Goal: Transaction & Acquisition: Book appointment/travel/reservation

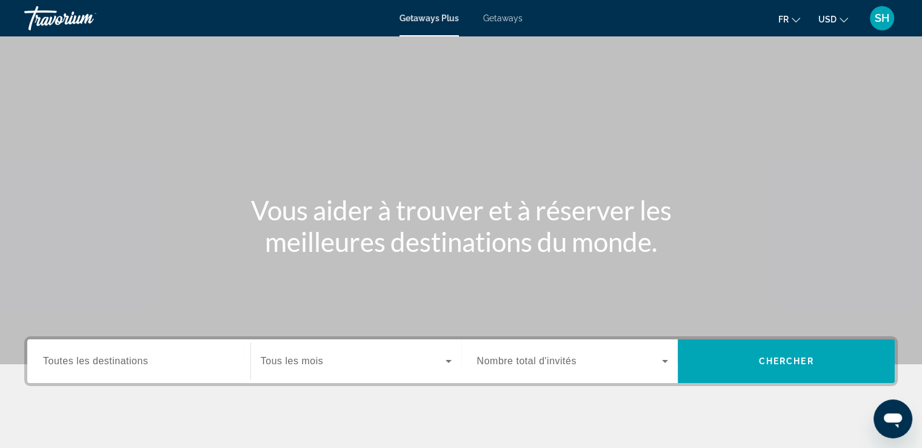
click at [497, 18] on span "Getaways" at bounding box center [502, 18] width 39 height 10
click at [831, 16] on span "USD" at bounding box center [828, 20] width 18 height 10
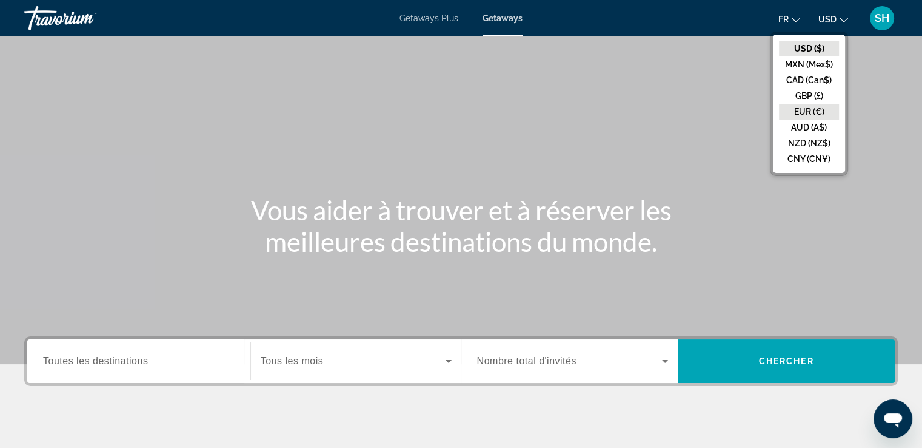
click at [806, 106] on button "EUR (€)" at bounding box center [809, 112] width 60 height 16
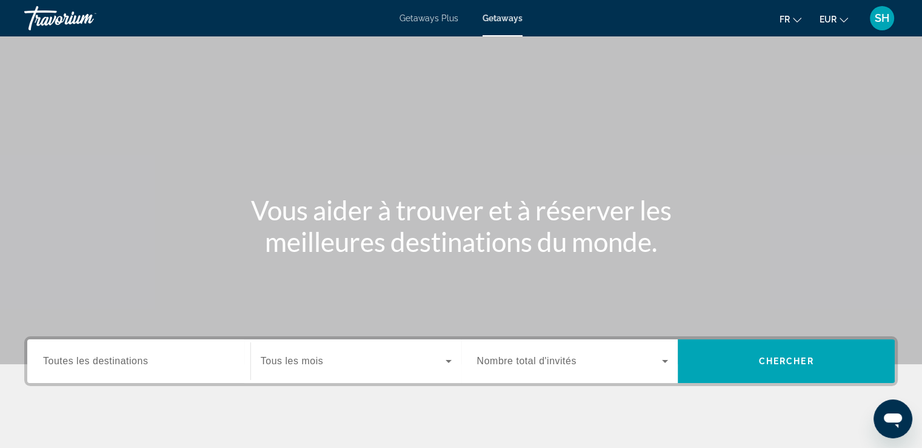
click at [81, 359] on span "Toutes les destinations" at bounding box center [95, 360] width 105 height 10
click at [81, 359] on input "Destination Toutes les destinations" at bounding box center [139, 361] width 192 height 15
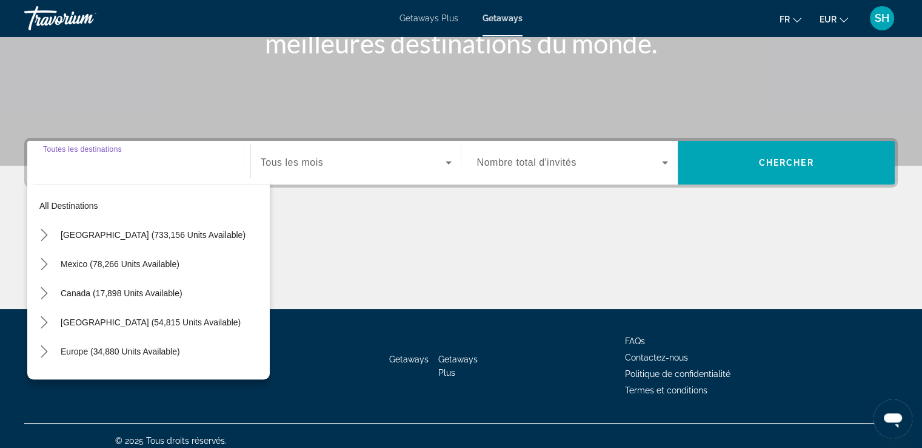
scroll to position [208, 0]
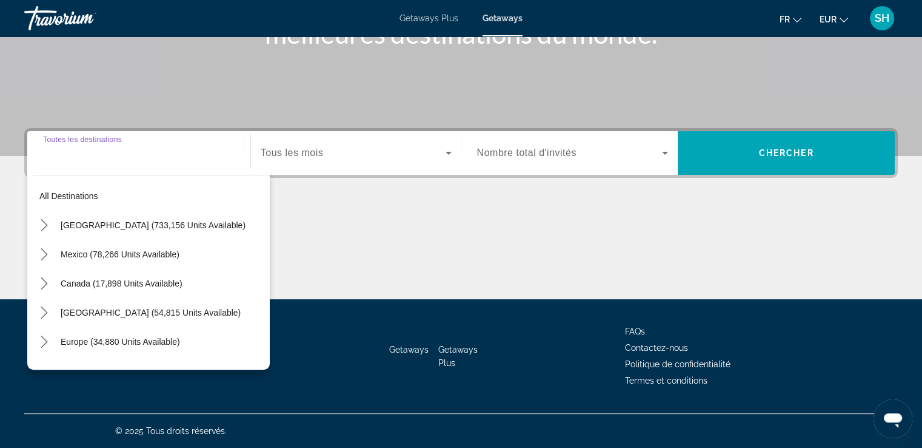
drag, startPoint x: 68, startPoint y: 335, endPoint x: 317, endPoint y: 179, distance: 294.3
click at [70, 337] on span "Europe (34,880 units available)" at bounding box center [120, 342] width 119 height 10
type input "**********"
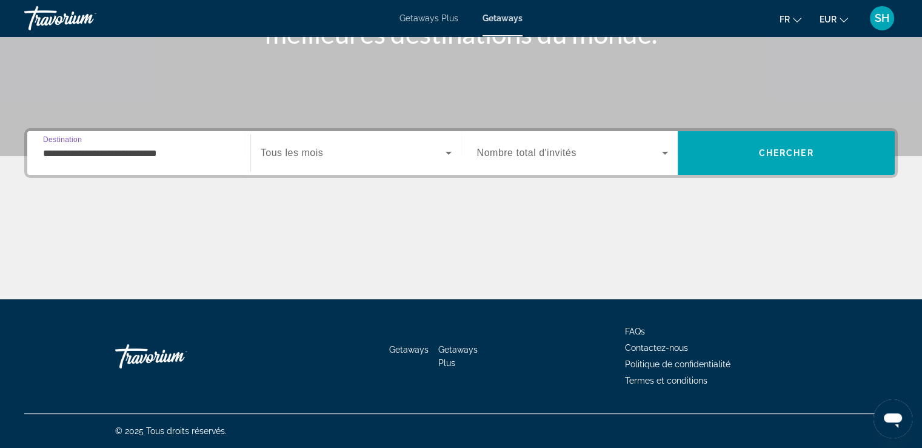
click at [311, 150] on span "Tous les mois" at bounding box center [292, 152] width 62 height 10
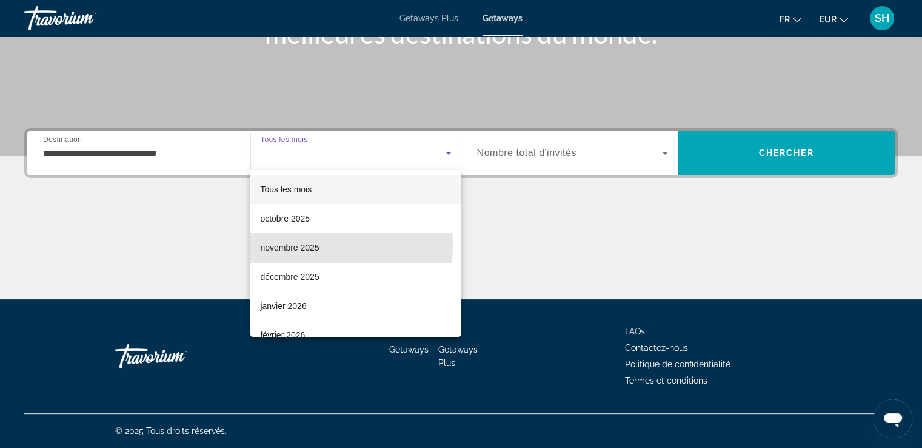
drag, startPoint x: 295, startPoint y: 245, endPoint x: 594, endPoint y: 173, distance: 307.6
click at [296, 245] on span "novembre 2025" at bounding box center [289, 247] width 59 height 15
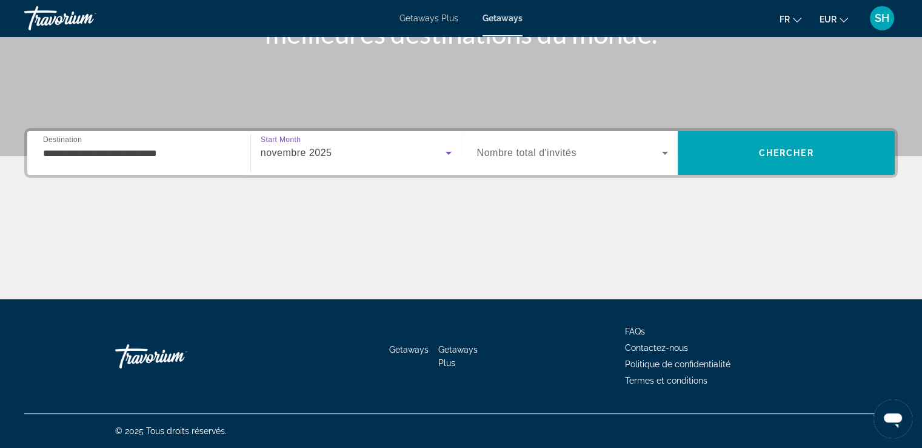
click at [585, 149] on span "Search widget" at bounding box center [570, 153] width 186 height 15
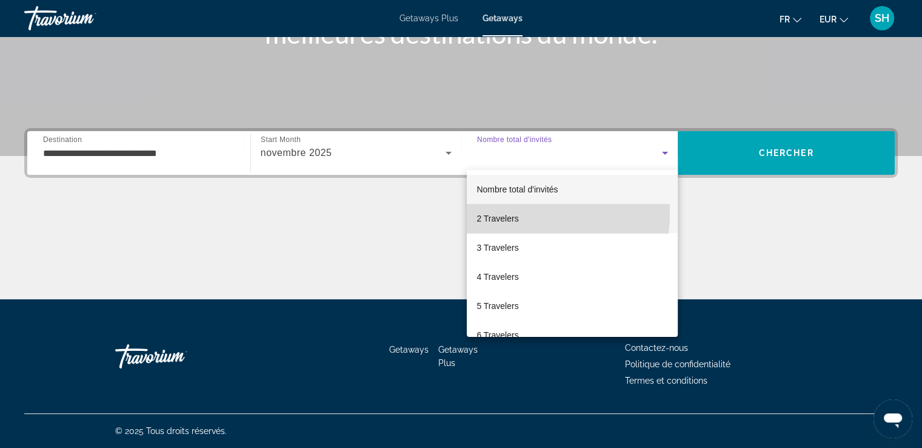
drag, startPoint x: 518, startPoint y: 213, endPoint x: 768, endPoint y: 191, distance: 251.5
click at [518, 214] on mat-option "2 Travelers" at bounding box center [572, 218] width 211 height 29
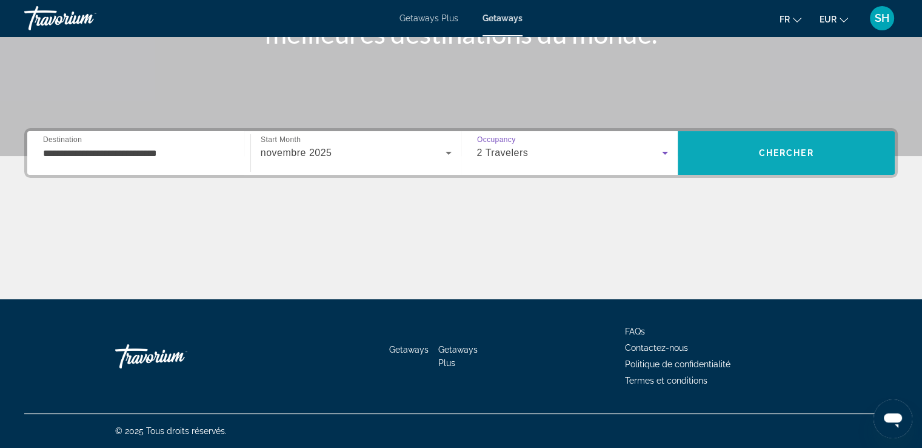
click at [770, 153] on span "Chercher" at bounding box center [786, 153] width 55 height 10
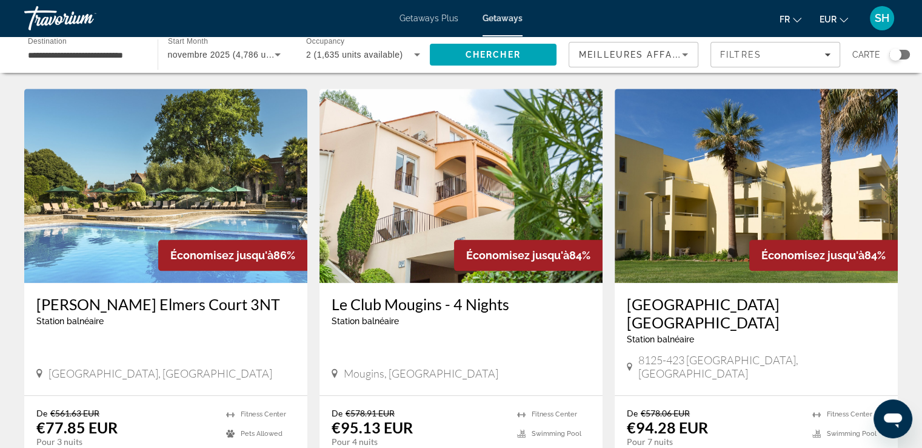
scroll to position [1334, 0]
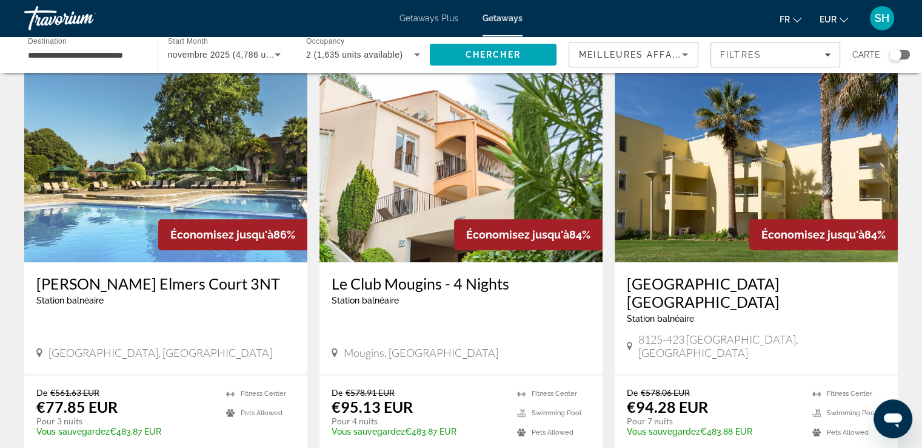
click at [686, 193] on img "Main content" at bounding box center [756, 165] width 283 height 194
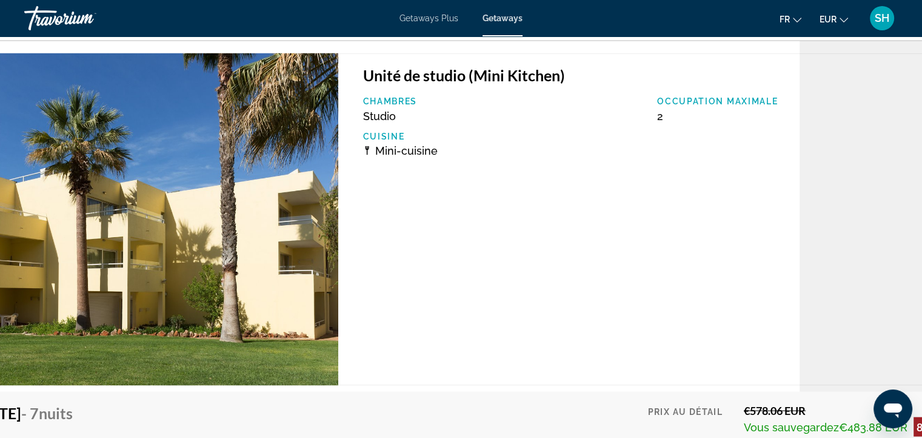
scroll to position [2365, 122]
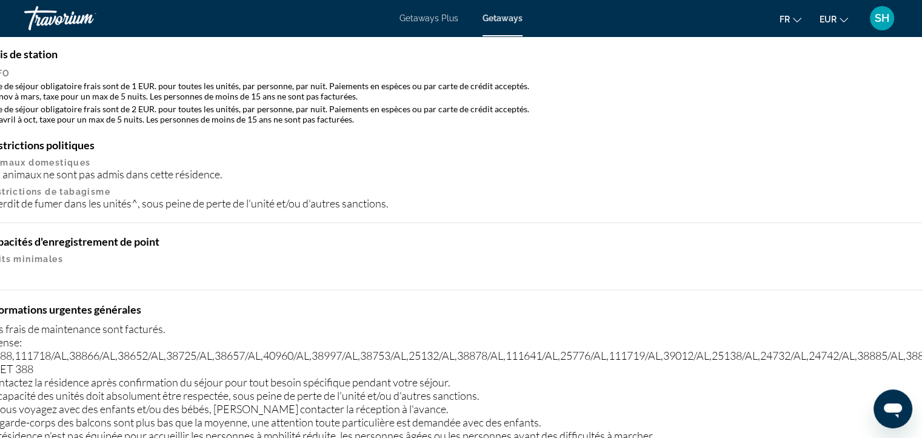
scroll to position [2001, 508]
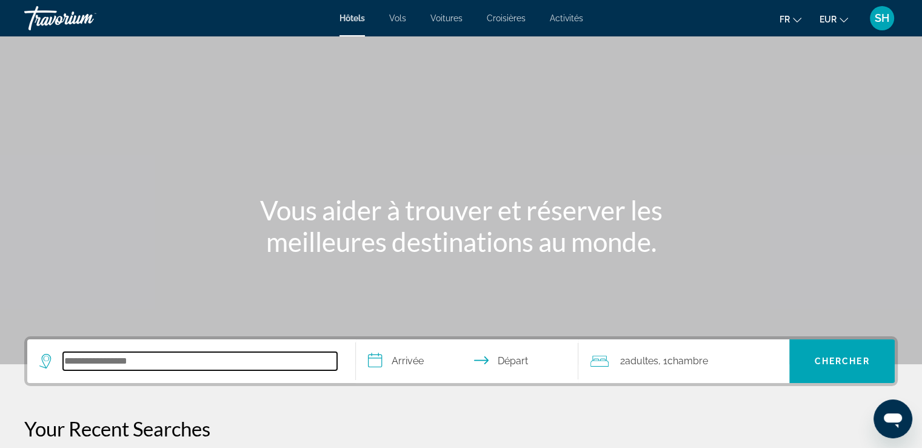
click at [131, 368] on input "Search hotel destination" at bounding box center [200, 361] width 274 height 18
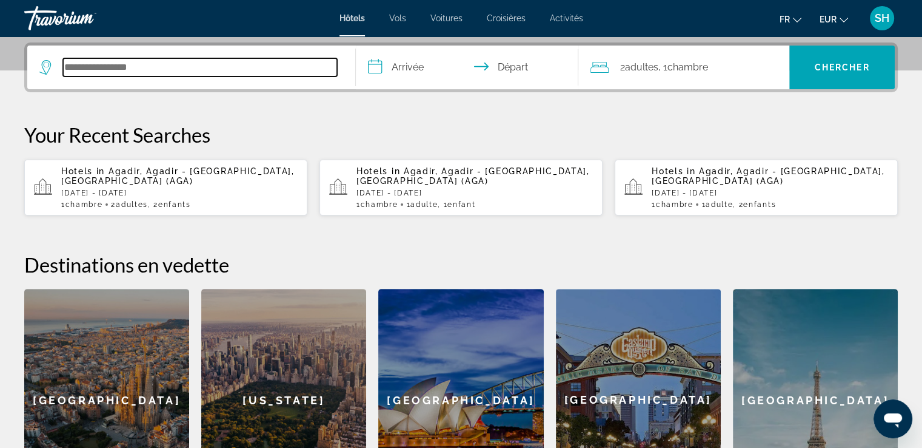
scroll to position [296, 0]
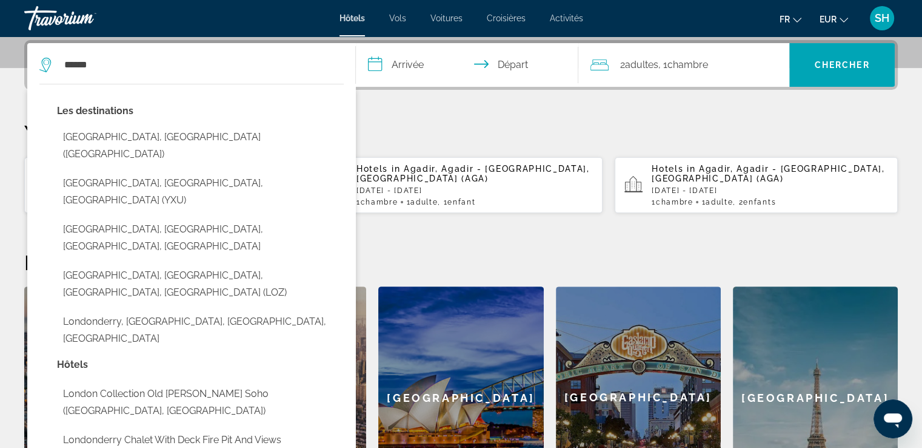
drag, startPoint x: 141, startPoint y: 134, endPoint x: 187, endPoint y: 122, distance: 47.7
click at [141, 134] on button "[GEOGRAPHIC_DATA], [GEOGRAPHIC_DATA] ([GEOGRAPHIC_DATA])" at bounding box center [200, 146] width 287 height 40
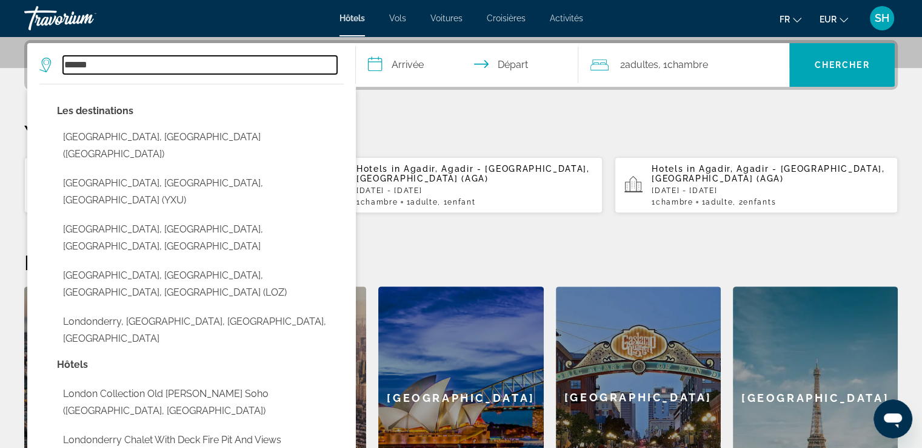
type input "**********"
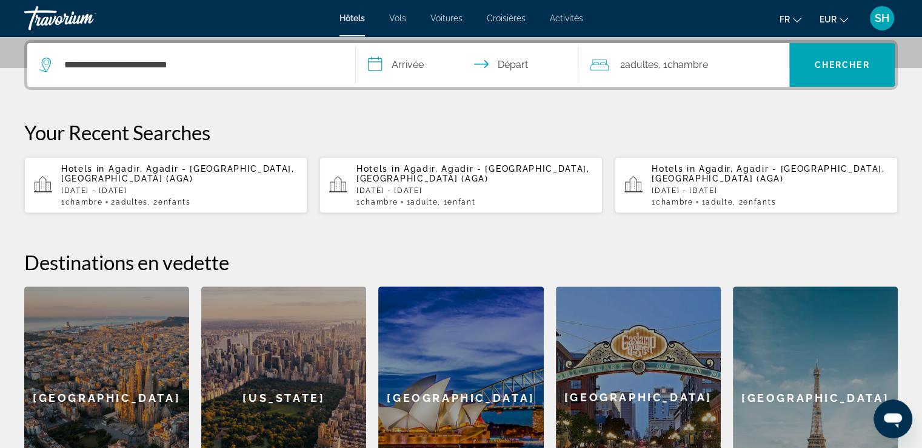
click at [422, 66] on input "**********" at bounding box center [470, 66] width 228 height 47
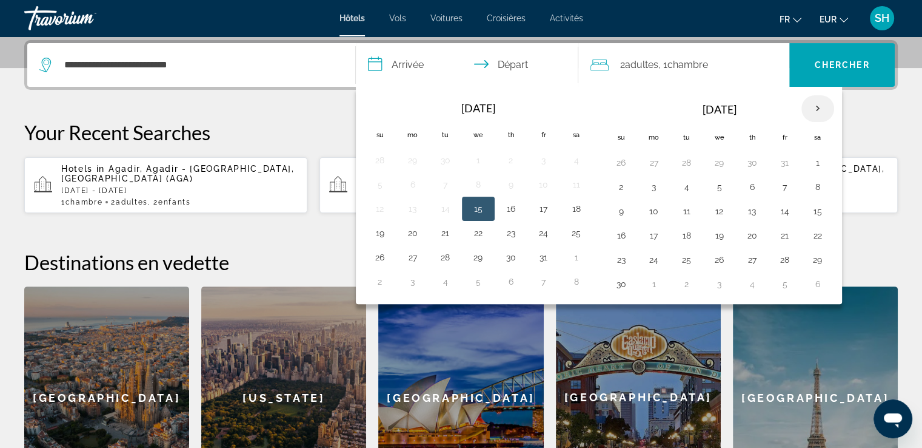
click at [817, 110] on th "Next month" at bounding box center [818, 108] width 33 height 27
click at [717, 163] on button "3" at bounding box center [719, 162] width 19 height 17
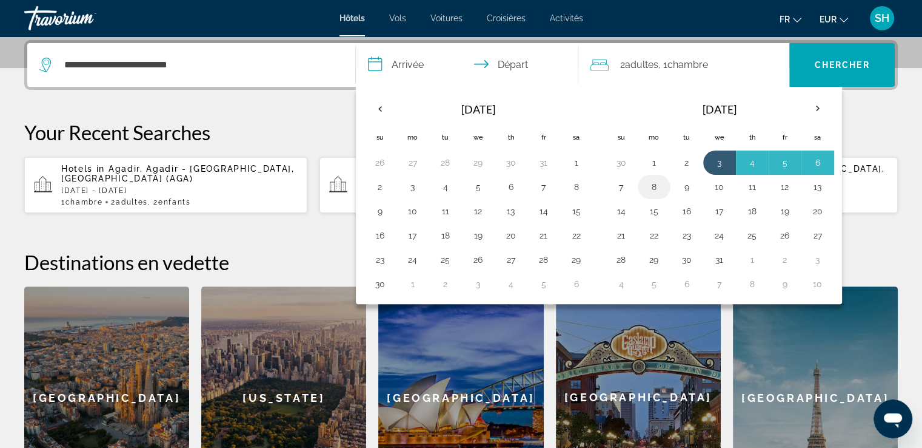
drag, startPoint x: 628, startPoint y: 184, endPoint x: 636, endPoint y: 186, distance: 7.5
click at [629, 184] on td "7" at bounding box center [621, 187] width 33 height 24
click at [622, 184] on button "7" at bounding box center [621, 186] width 19 height 17
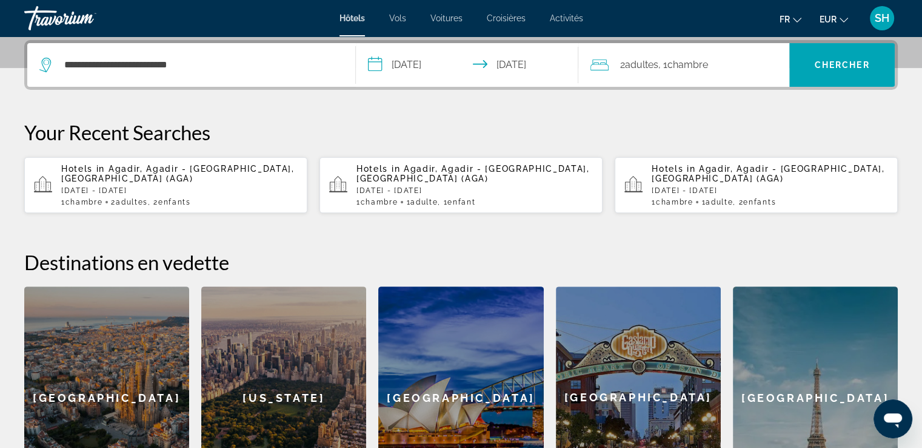
click at [663, 67] on span ", 1 Chambre pièces" at bounding box center [683, 64] width 50 height 17
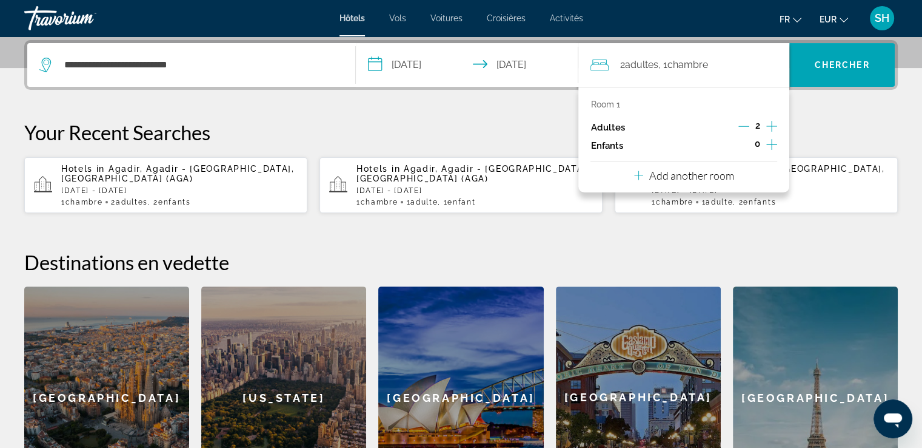
click at [414, 65] on input "**********" at bounding box center [470, 66] width 228 height 47
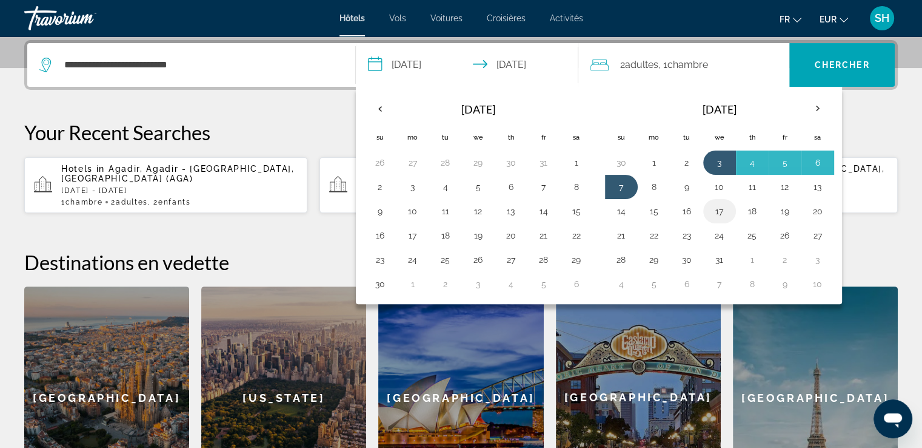
click at [716, 209] on button "17" at bounding box center [719, 211] width 19 height 17
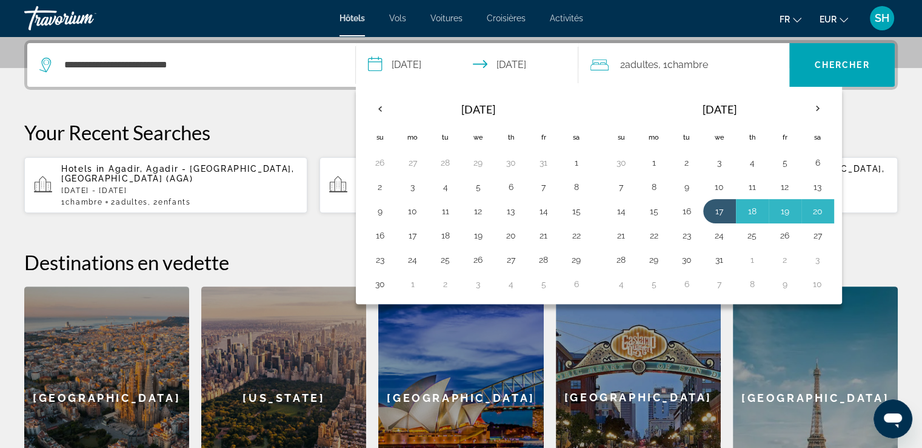
click at [618, 228] on button "21" at bounding box center [621, 235] width 19 height 17
type input "**********"
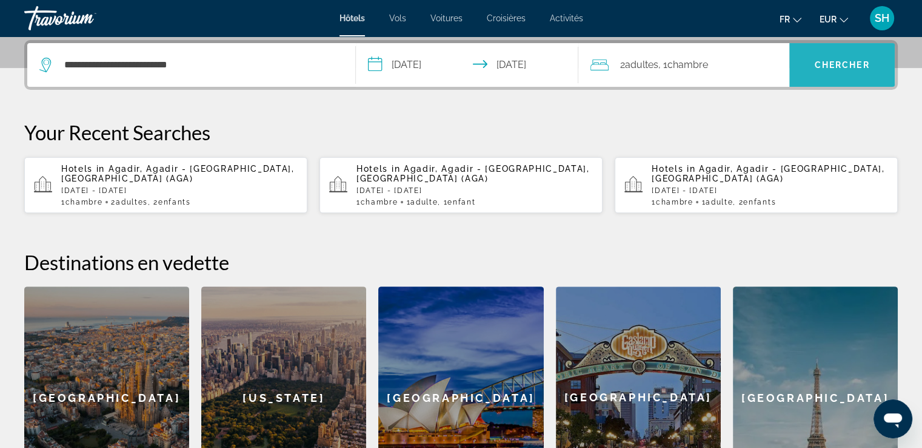
click at [835, 64] on span "Chercher" at bounding box center [842, 65] width 55 height 10
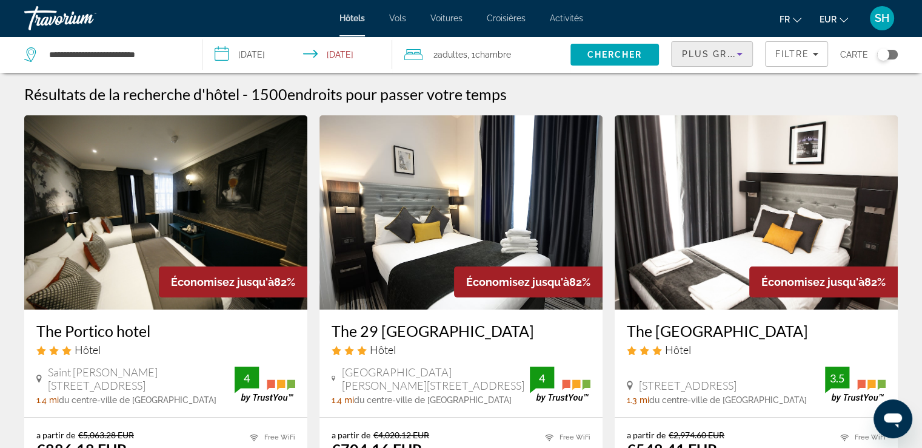
click at [701, 56] on span "Plus grandes économies" at bounding box center [754, 54] width 145 height 10
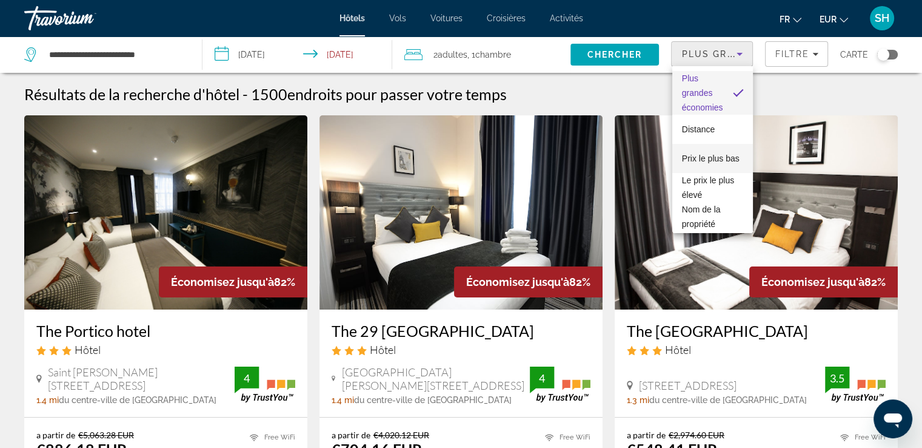
click at [711, 156] on span "Prix le plus bas" at bounding box center [711, 158] width 58 height 15
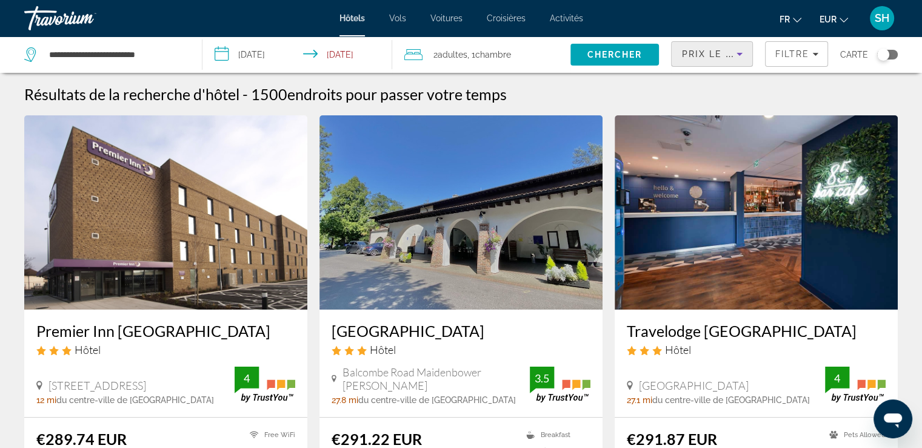
click at [689, 53] on span "Prix le plus bas" at bounding box center [729, 54] width 95 height 10
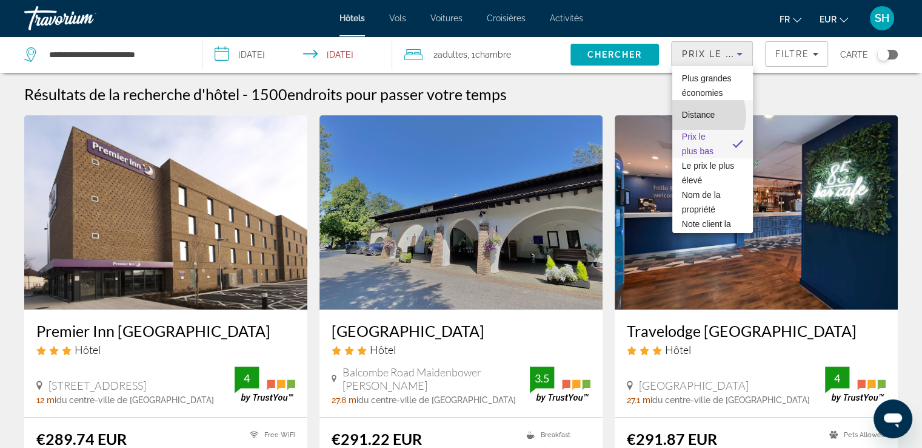
click at [699, 115] on span "Distance" at bounding box center [698, 115] width 33 height 10
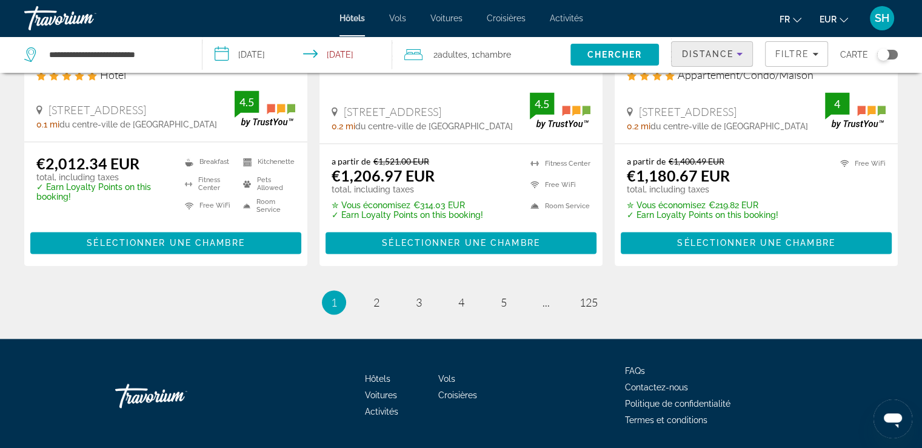
scroll to position [1721, 0]
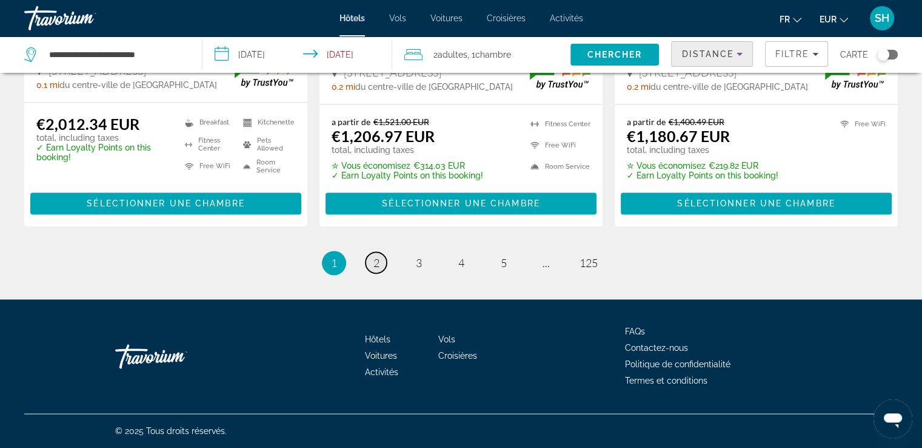
click at [383, 260] on link "page 2" at bounding box center [376, 262] width 21 height 21
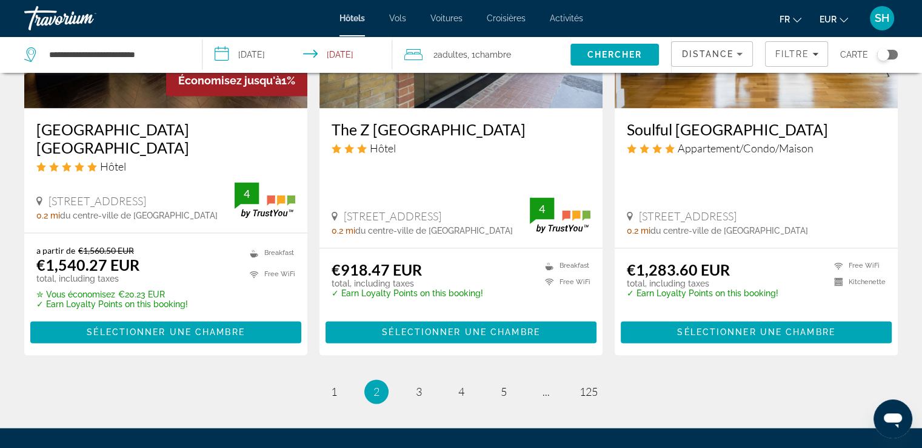
scroll to position [1730, 0]
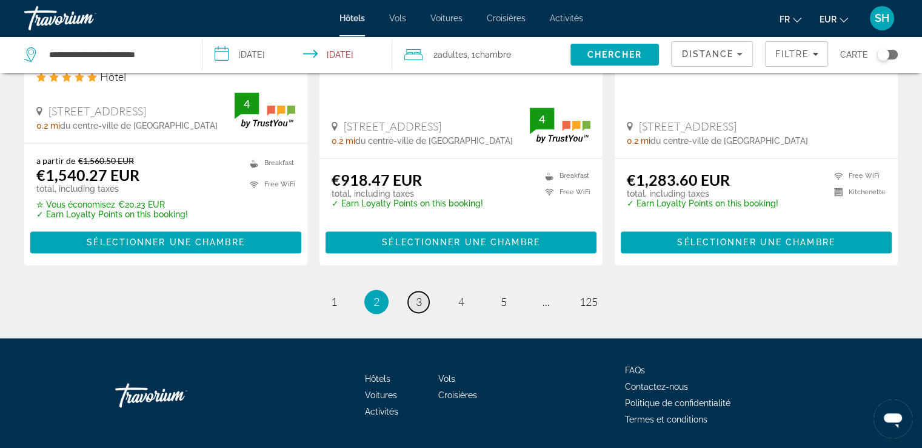
click at [416, 295] on span "3" at bounding box center [419, 301] width 6 height 13
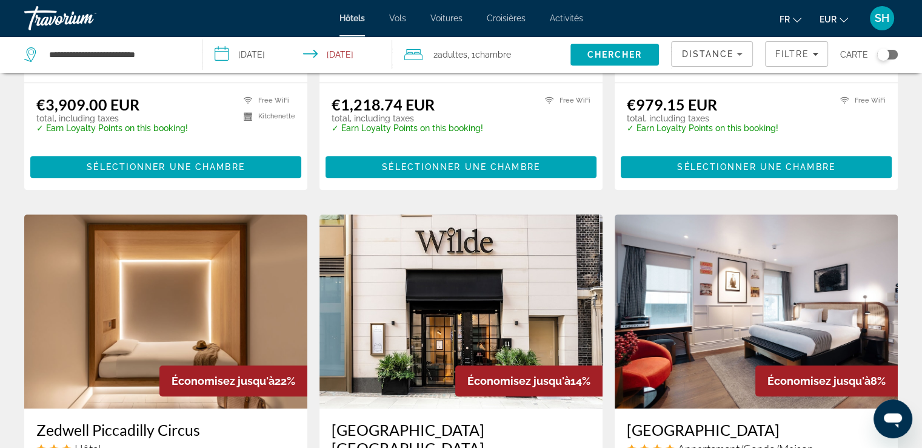
scroll to position [693, 0]
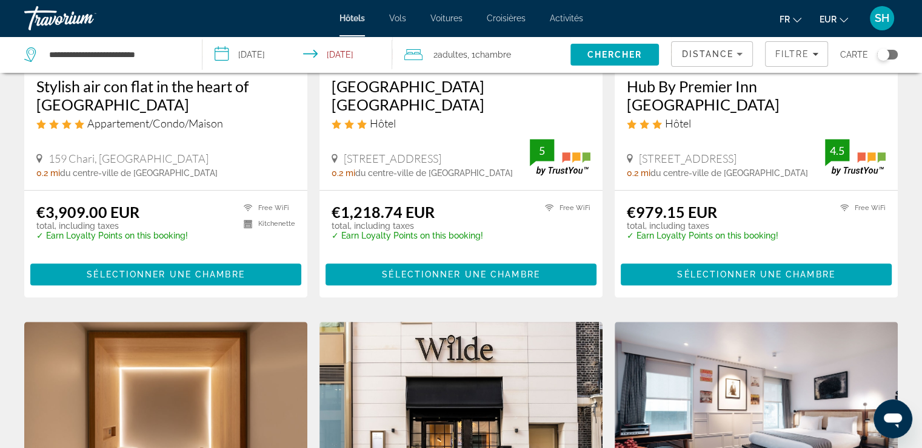
click at [696, 54] on span "Distance" at bounding box center [708, 54] width 52 height 10
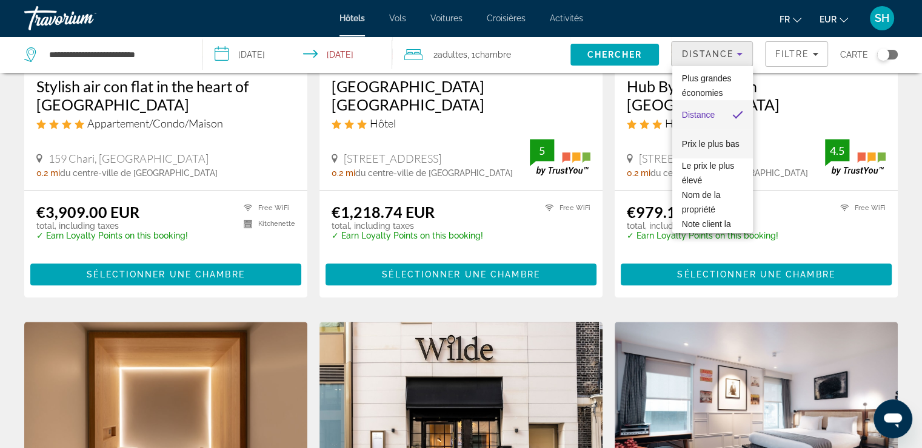
click at [701, 146] on span "Prix le plus bas" at bounding box center [711, 143] width 58 height 15
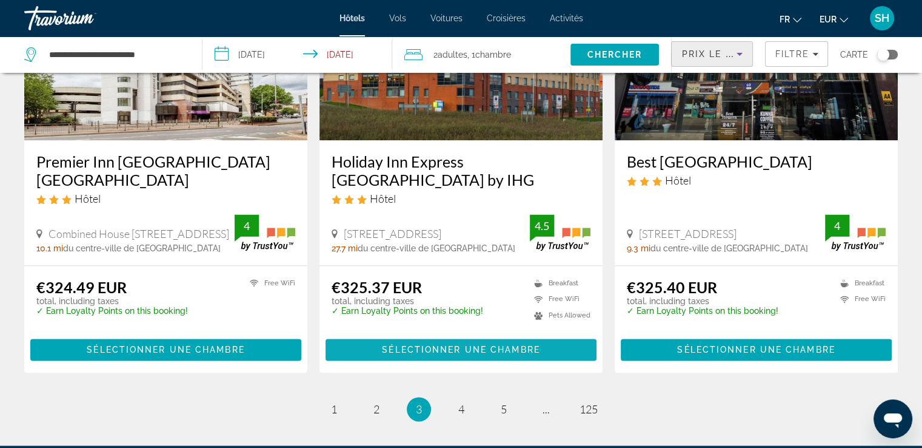
scroll to position [1632, 0]
